Goal: Navigation & Orientation: Find specific page/section

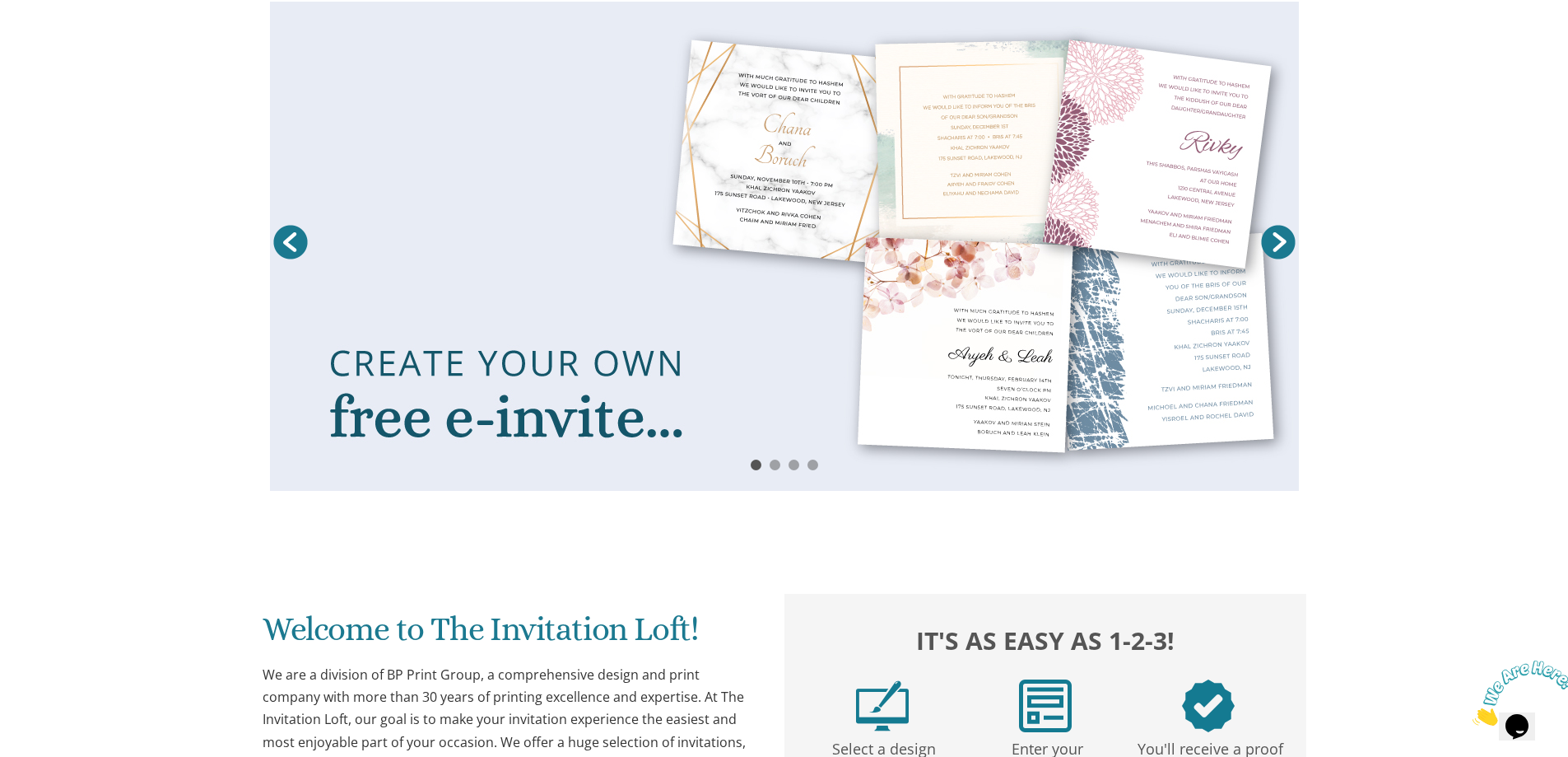
scroll to position [329, 0]
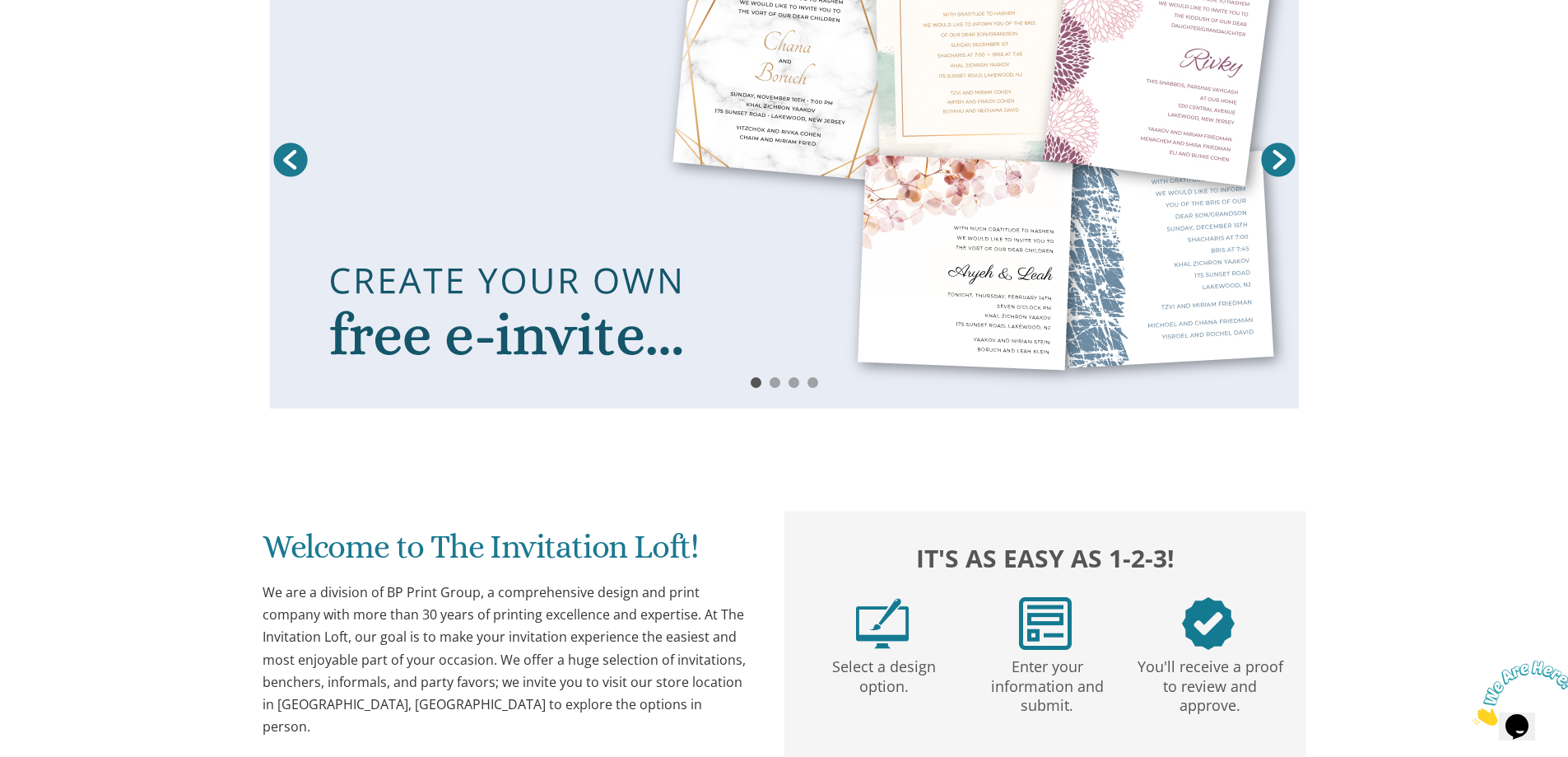
click at [582, 346] on link at bounding box center [784, 164] width 1029 height 489
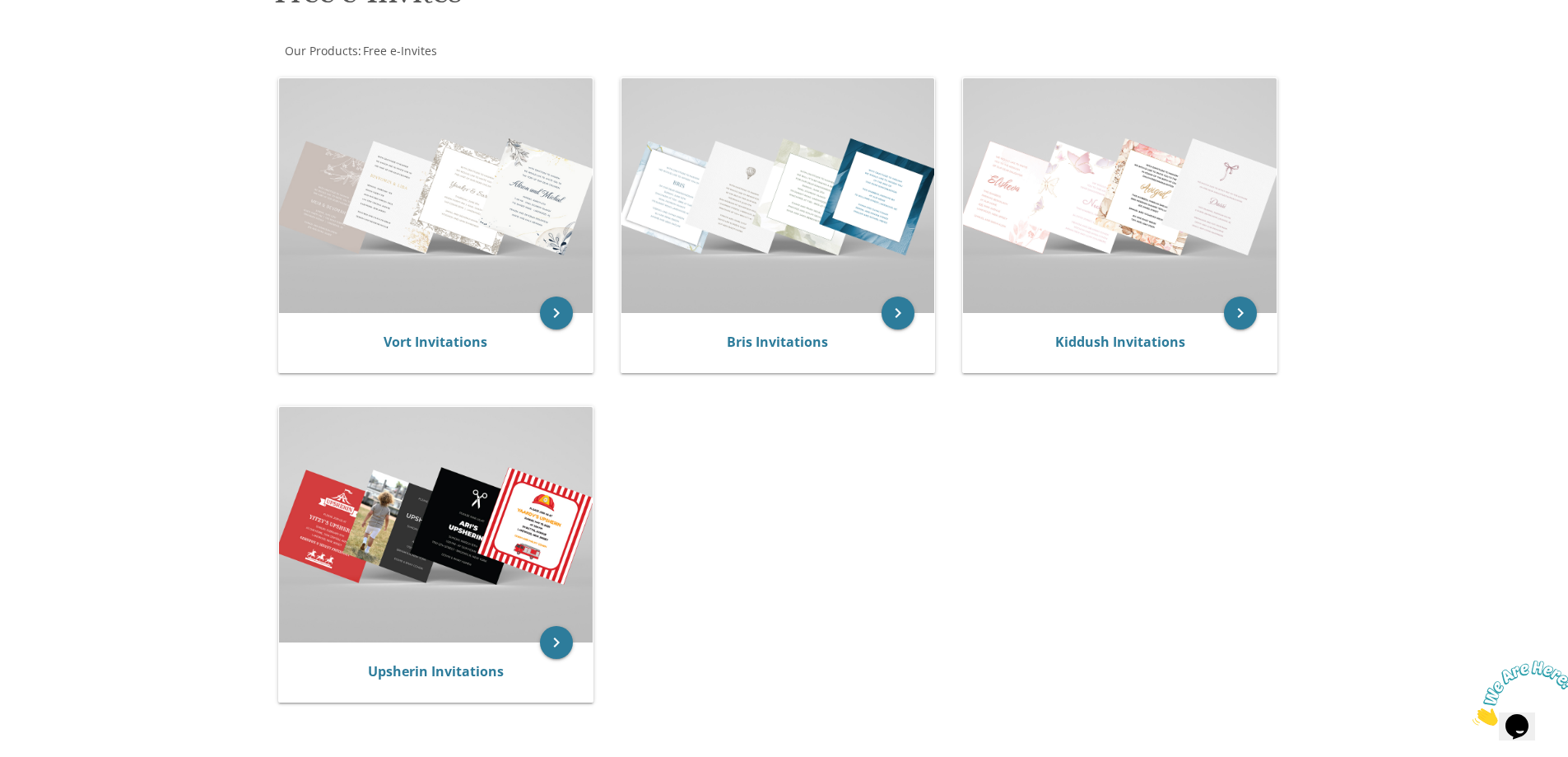
scroll to position [252, 0]
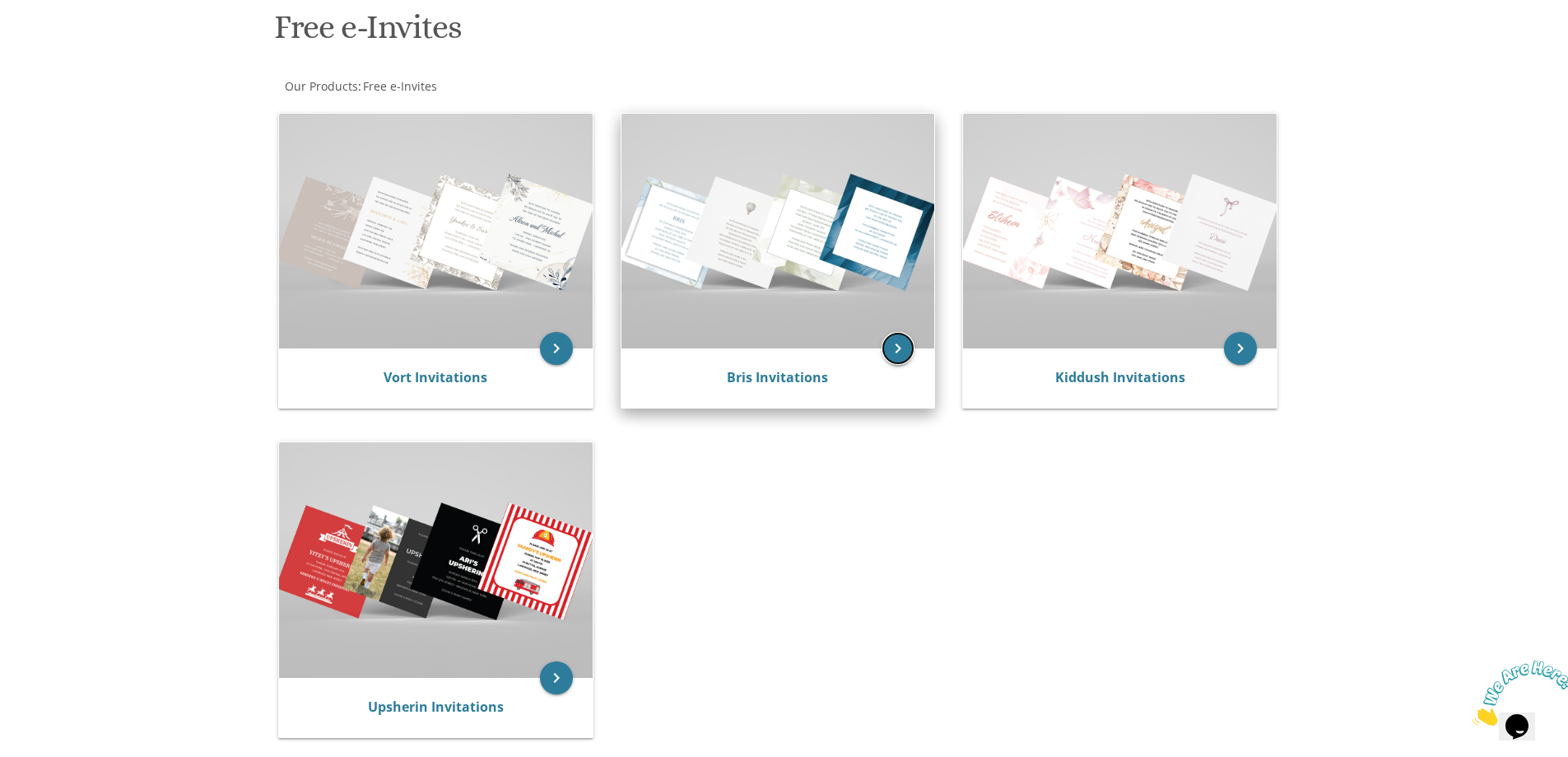
click at [895, 349] on icon "keyboard_arrow_right" at bounding box center [898, 348] width 33 height 33
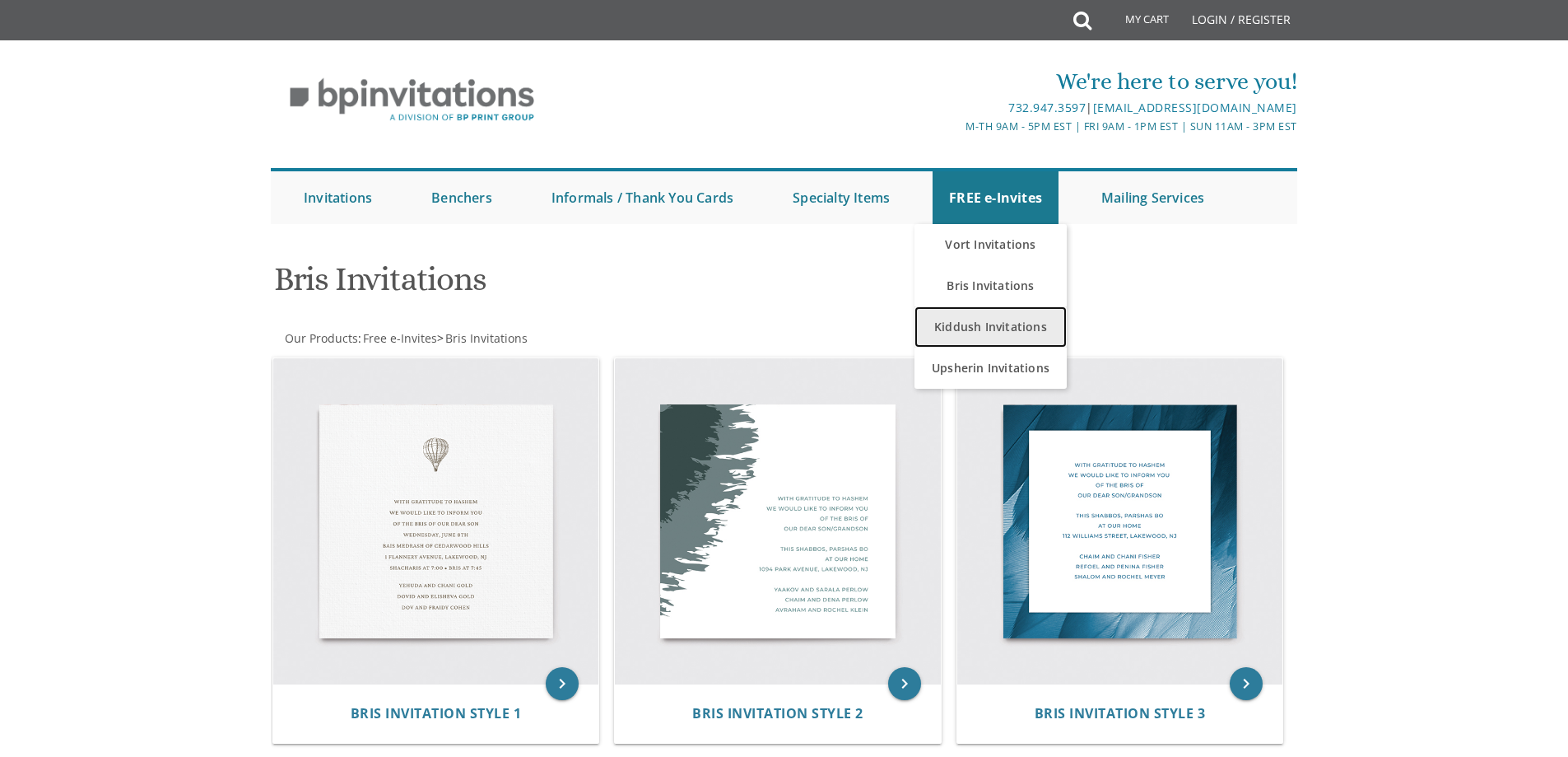
click at [994, 322] on link "Kiddush Invitations" at bounding box center [990, 327] width 152 height 41
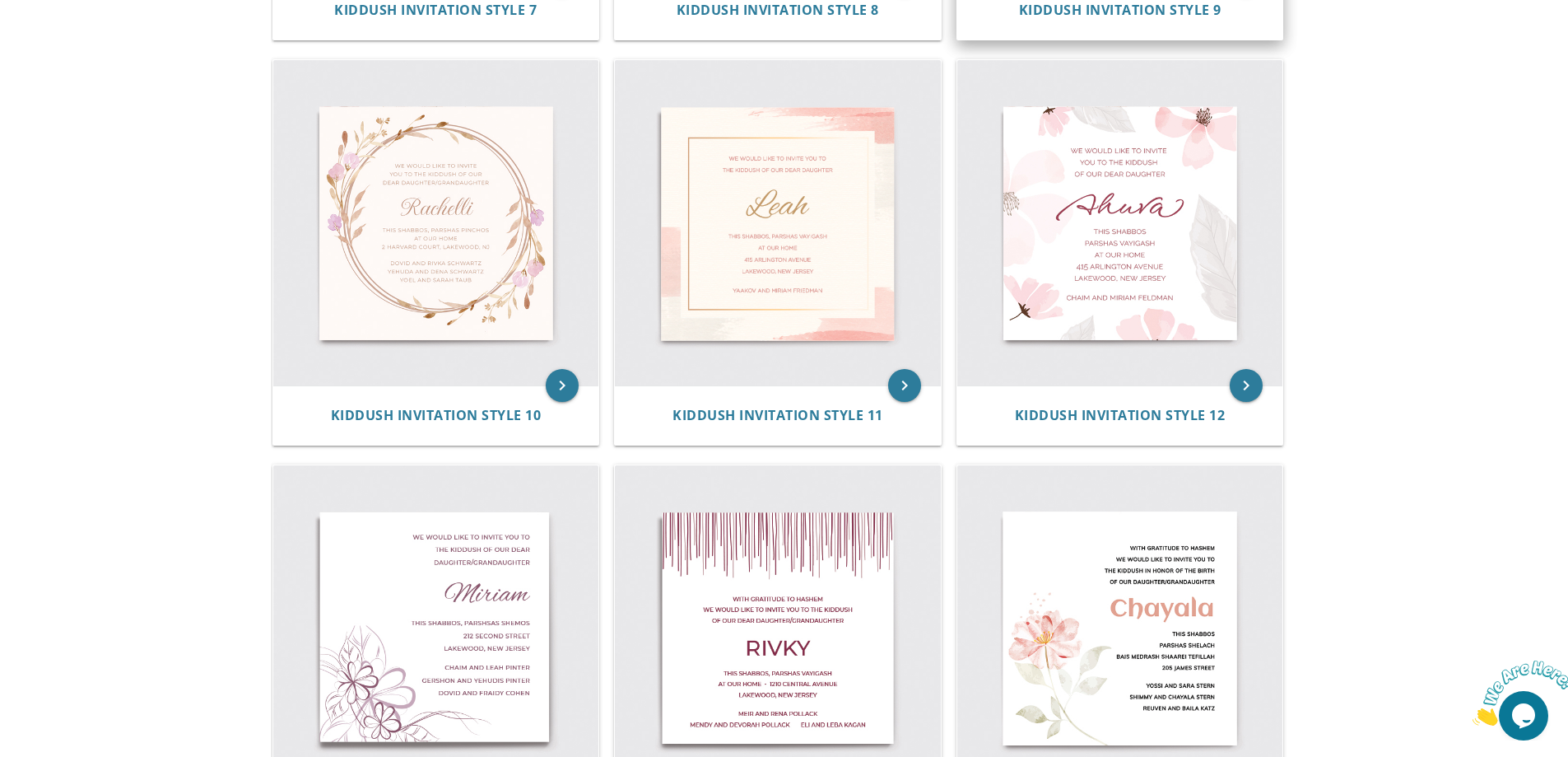
scroll to position [1463, 0]
